Goal: Information Seeking & Learning: Learn about a topic

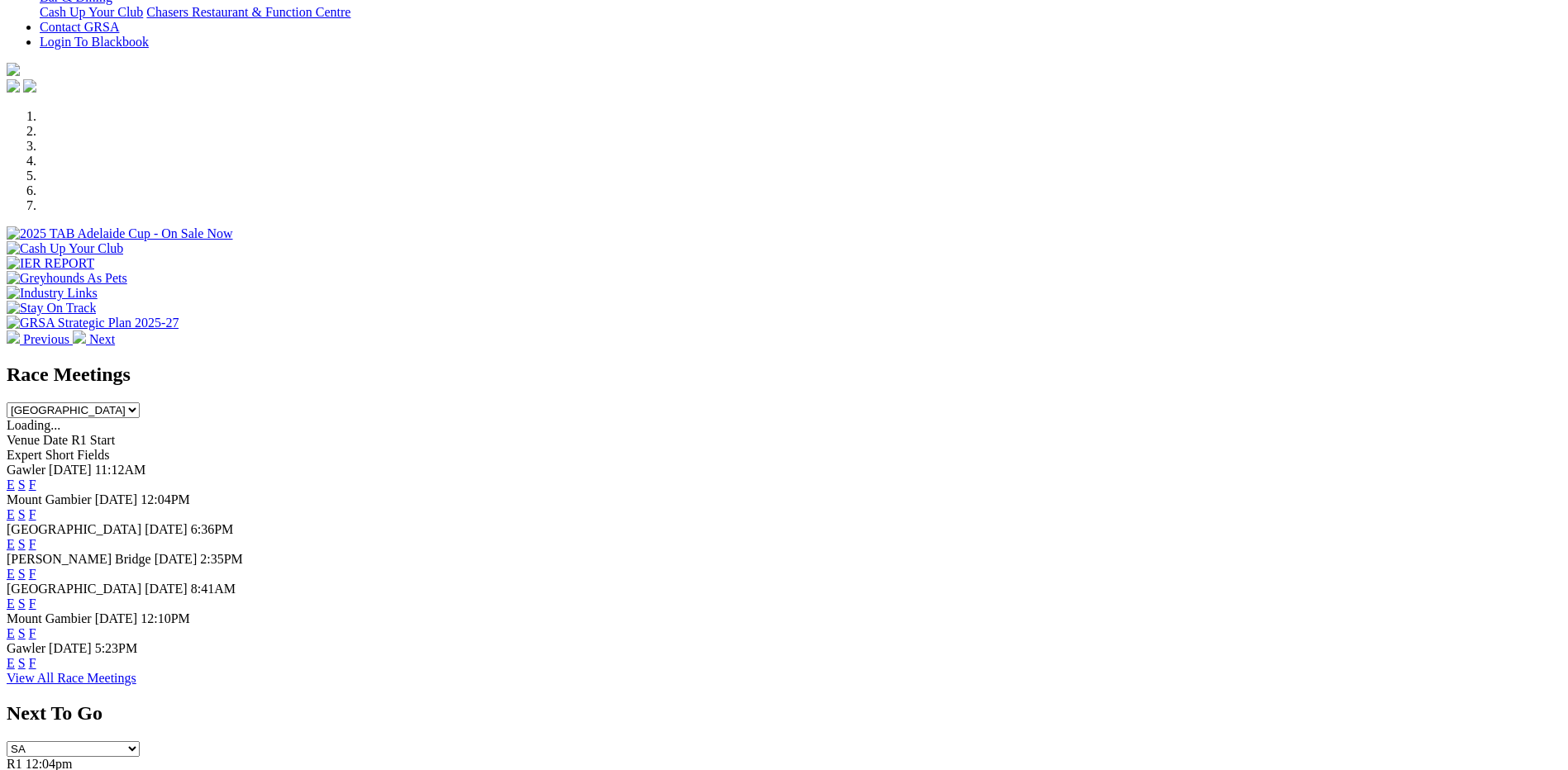
scroll to position [413, 0]
click at [36, 670] on link "F" at bounding box center [33, 663] width 7 height 14
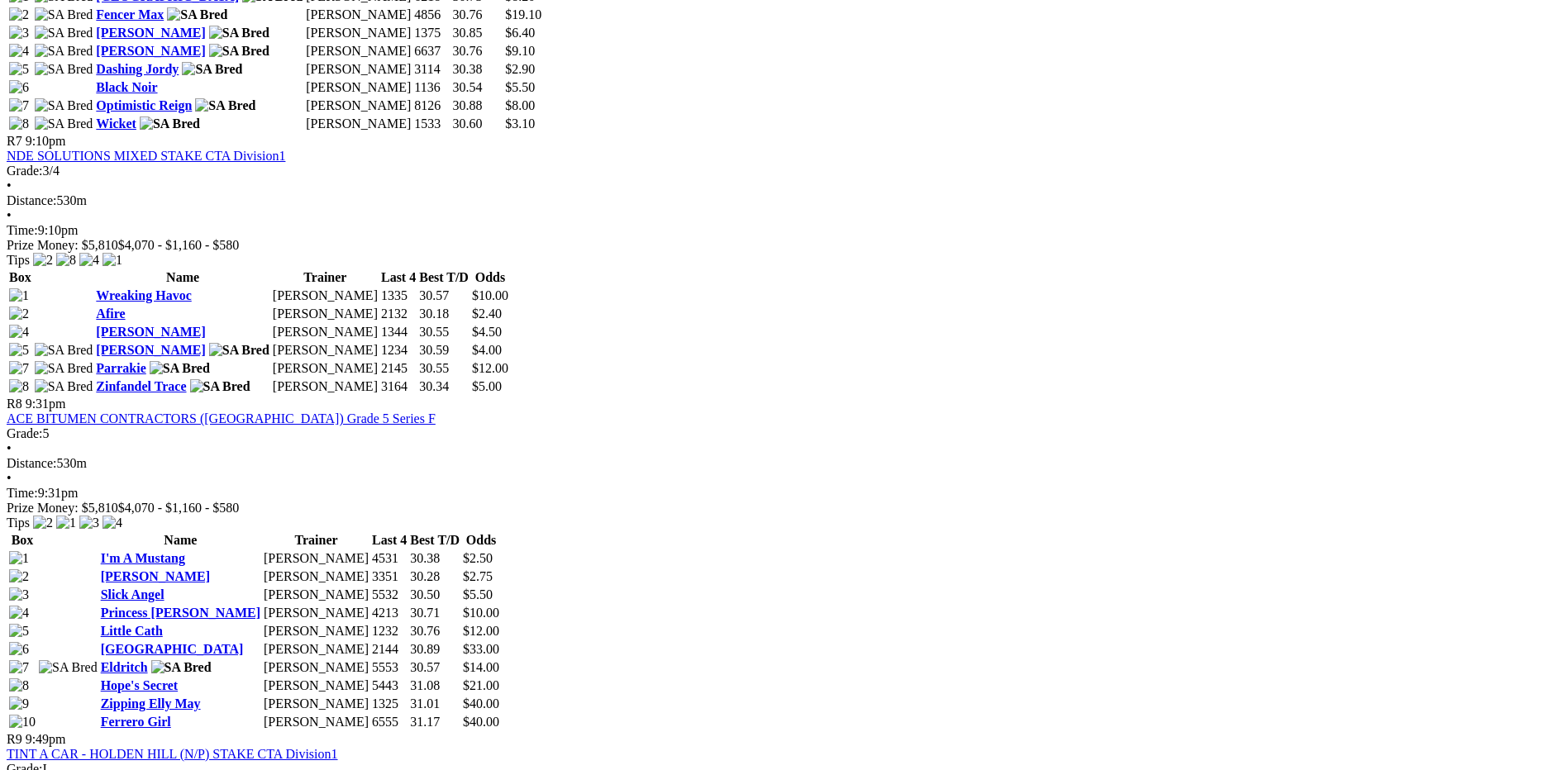
scroll to position [2479, 0]
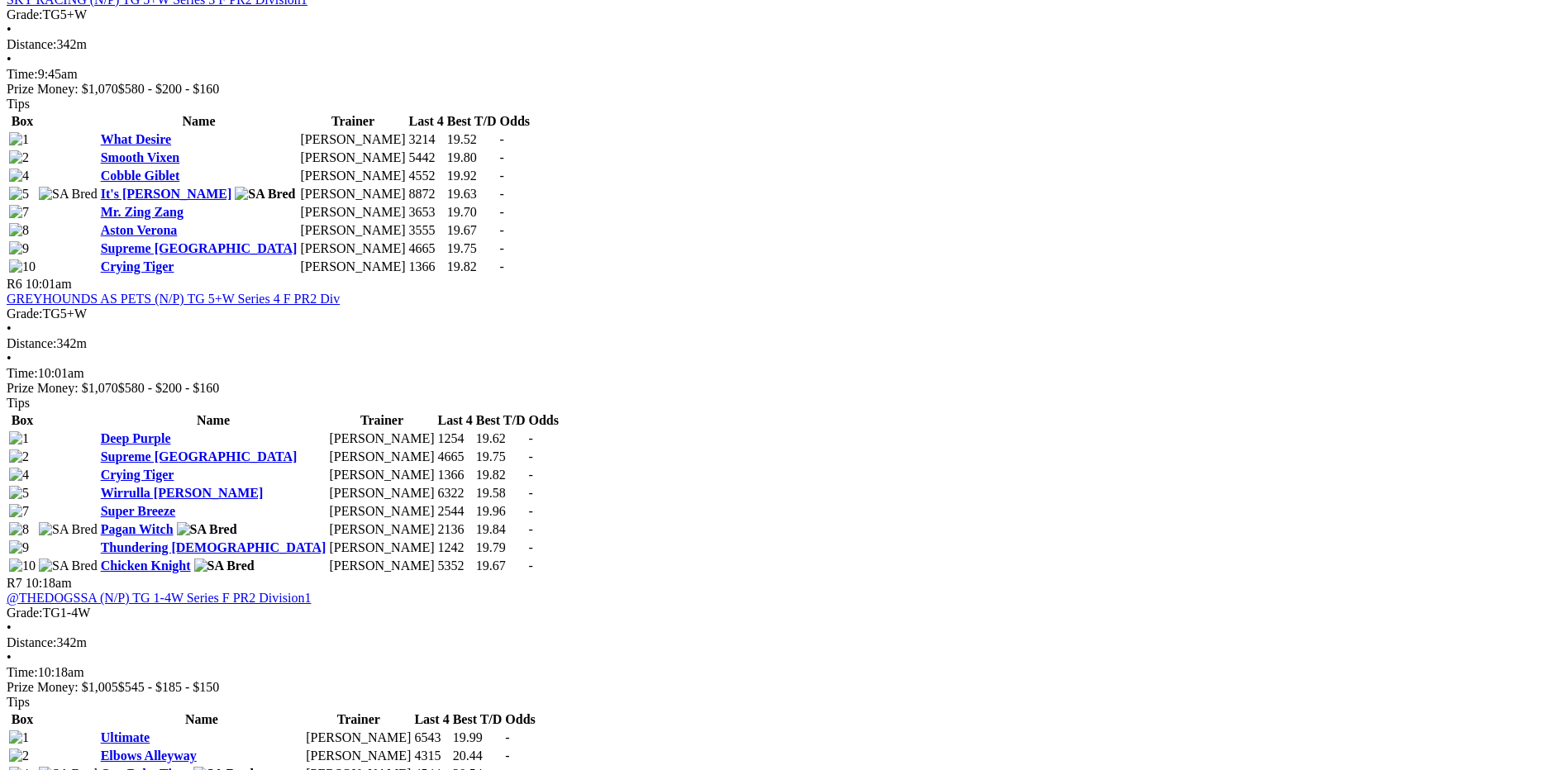
scroll to position [2231, 0]
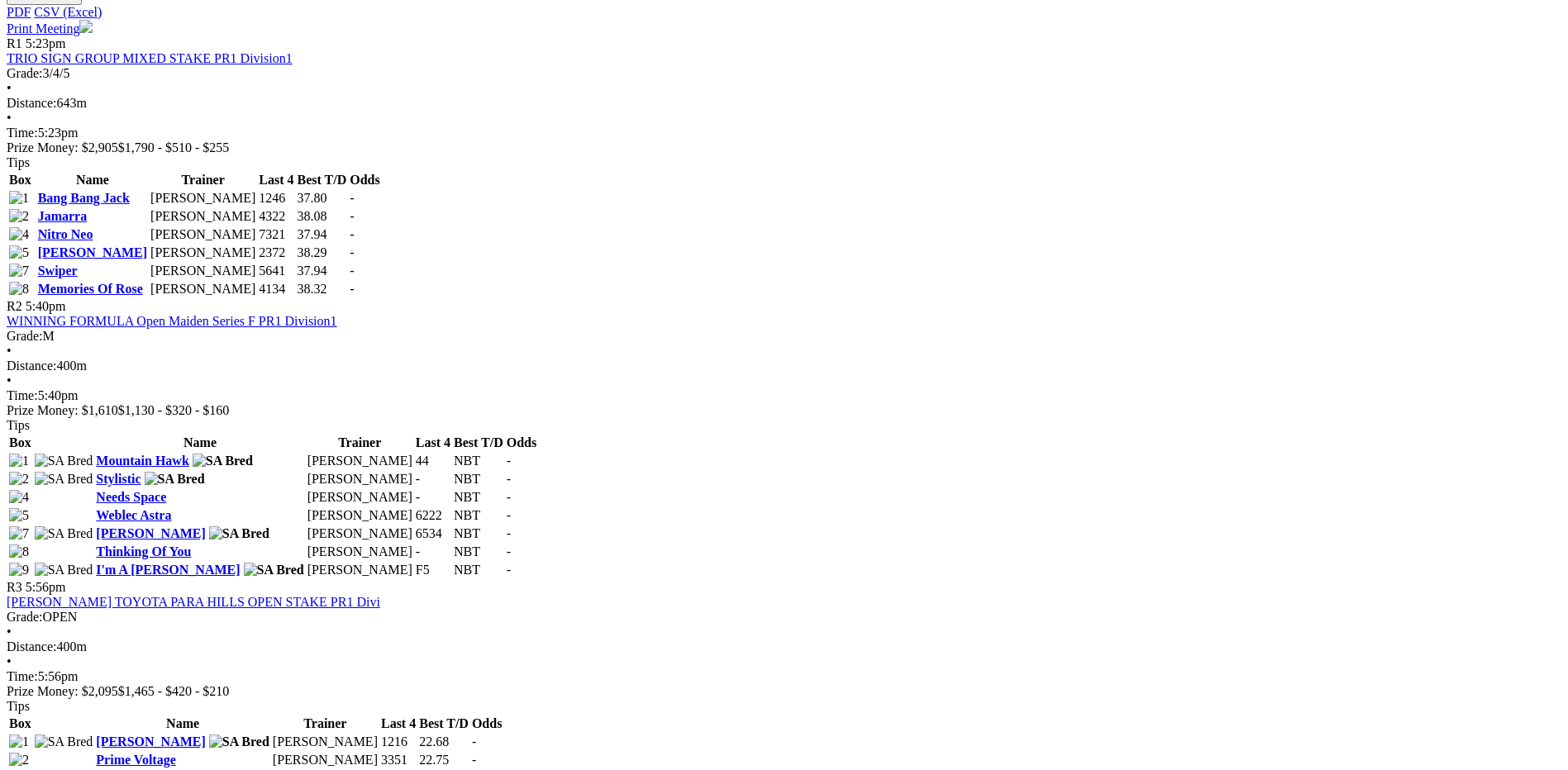
scroll to position [827, 0]
